Goal: Task Accomplishment & Management: Complete application form

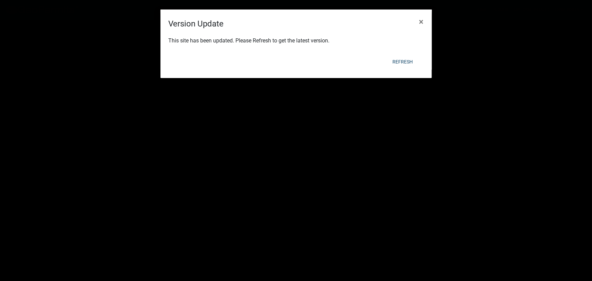
scroll to position [92, 0]
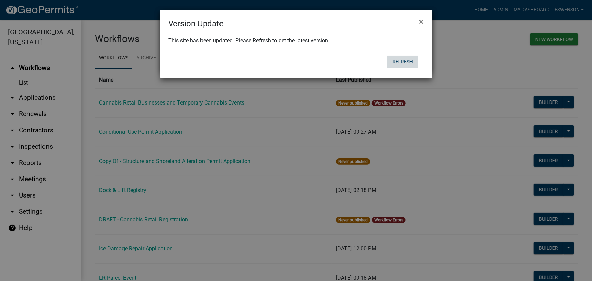
click at [396, 61] on button "Refresh" at bounding box center [402, 62] width 31 height 12
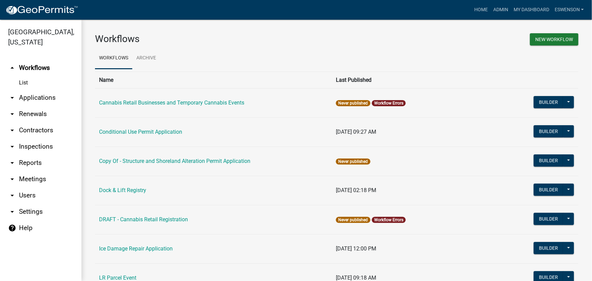
click at [38, 96] on link "arrow_drop_down Applications" at bounding box center [40, 98] width 81 height 16
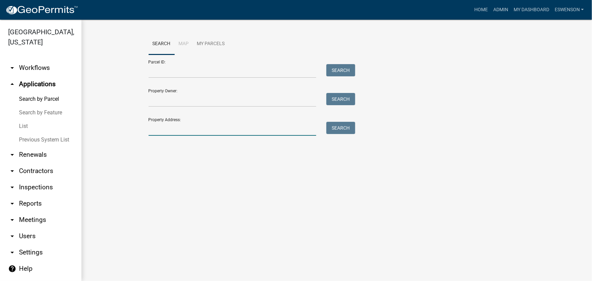
click at [164, 126] on input "Property Address:" at bounding box center [233, 129] width 168 height 14
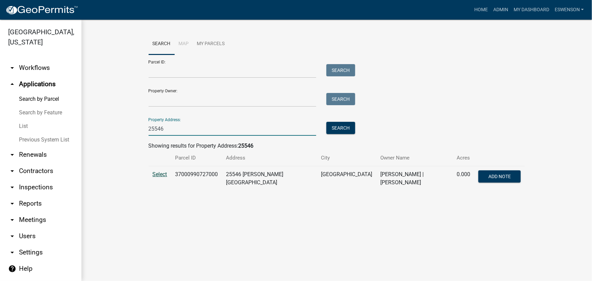
type input "25546"
click at [155, 176] on span "Select" at bounding box center [160, 174] width 15 height 6
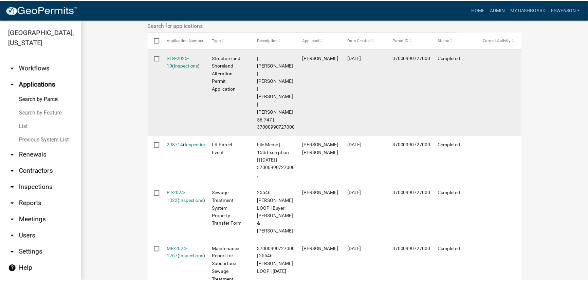
scroll to position [195, 0]
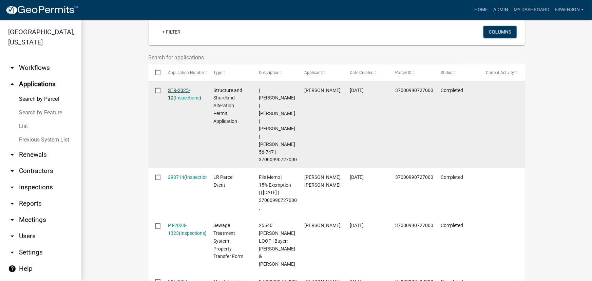
click at [177, 91] on link "STR-2025-10" at bounding box center [179, 94] width 22 height 13
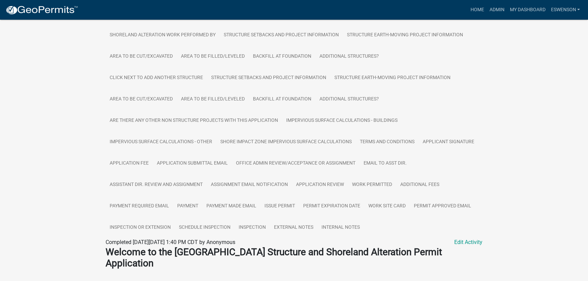
scroll to position [185, 0]
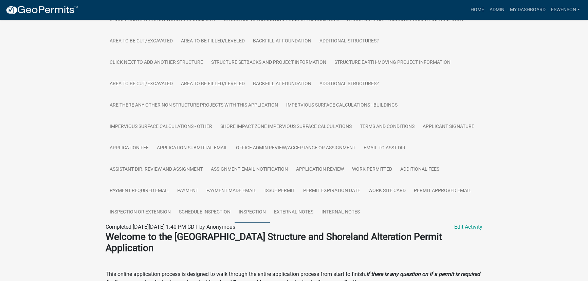
click at [266, 214] on link "Inspection" at bounding box center [252, 213] width 35 height 22
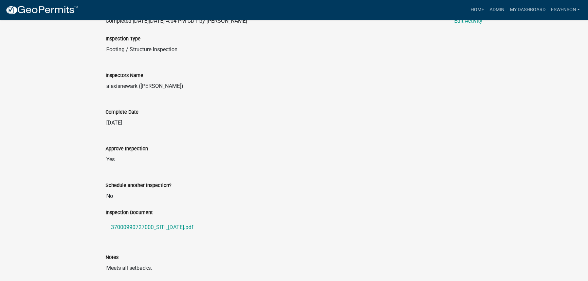
scroll to position [295, 0]
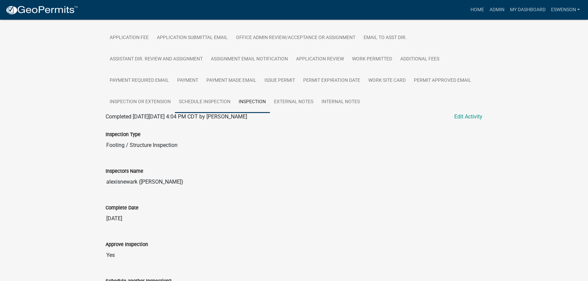
click at [215, 105] on link "Schedule Inspection" at bounding box center [205, 102] width 60 height 22
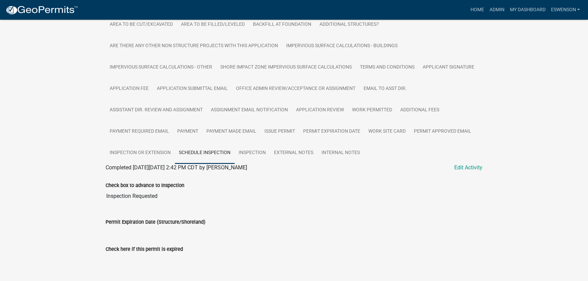
scroll to position [249, 0]
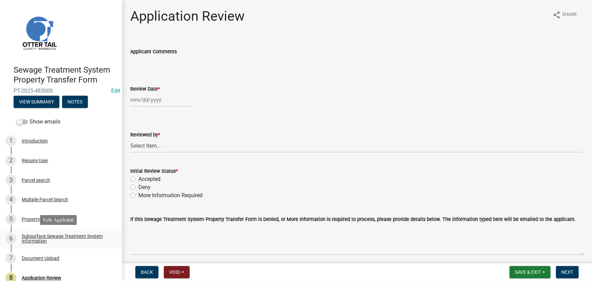
drag, startPoint x: 53, startPoint y: 235, endPoint x: 48, endPoint y: 229, distance: 7.0
click at [53, 235] on div "Subsurface Sewage Treatment System Information" at bounding box center [67, 239] width 90 height 10
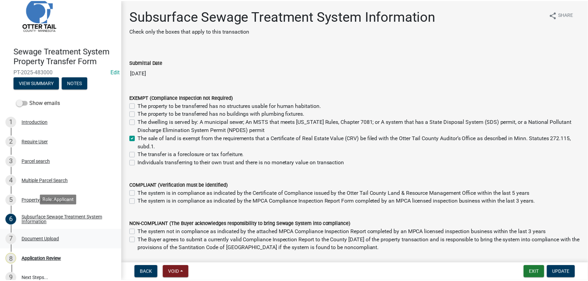
scroll to position [29, 0]
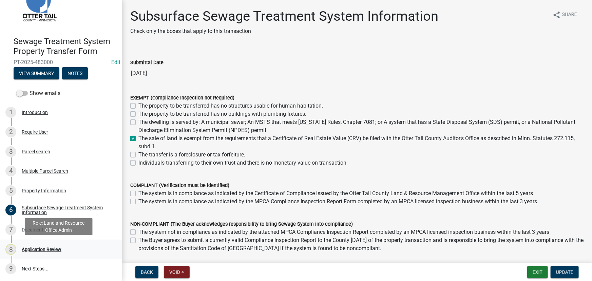
click at [53, 245] on div "8 Application Review" at bounding box center [58, 249] width 106 height 11
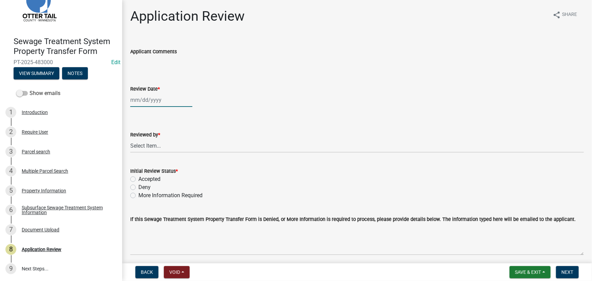
click at [136, 103] on div at bounding box center [161, 100] width 62 height 14
select select "9"
select select "2025"
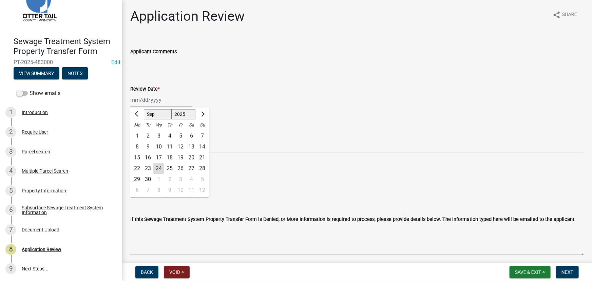
click at [159, 170] on div "24" at bounding box center [158, 168] width 11 height 11
type input "[DATE]"
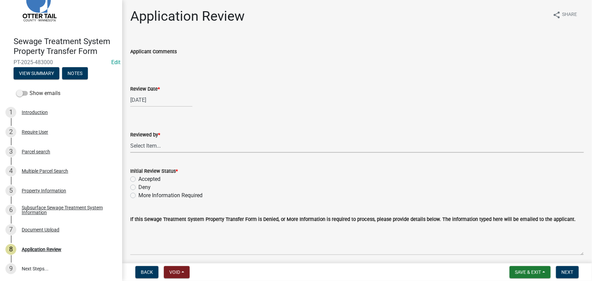
drag, startPoint x: 153, startPoint y: 144, endPoint x: 152, endPoint y: 141, distance: 3.5
click at [153, 144] on select "Select Item... [PERSON_NAME] [PERSON_NAME] [PERSON_NAME] [PERSON_NAME] [PERSON_…" at bounding box center [357, 146] width 454 height 14
click at [130, 139] on select "Select Item... [PERSON_NAME] [PERSON_NAME] [PERSON_NAME] [PERSON_NAME] [PERSON_…" at bounding box center [357, 146] width 454 height 14
select select "190fd4c8-42ef-492b-a4a0-a0213555944c"
click at [154, 176] on label "Accepted" at bounding box center [150, 179] width 22 height 8
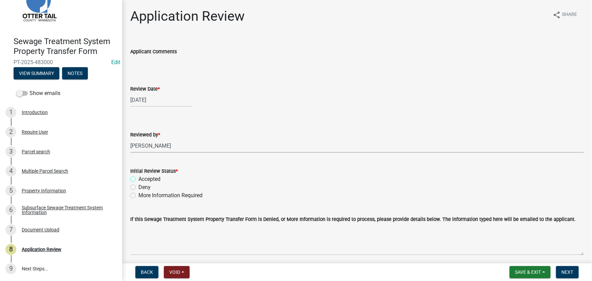
click at [143, 176] on input "Accepted" at bounding box center [141, 177] width 4 height 4
radio input "true"
click at [558, 275] on button "Next" at bounding box center [567, 272] width 23 height 12
